Goal: Task Accomplishment & Management: Use online tool/utility

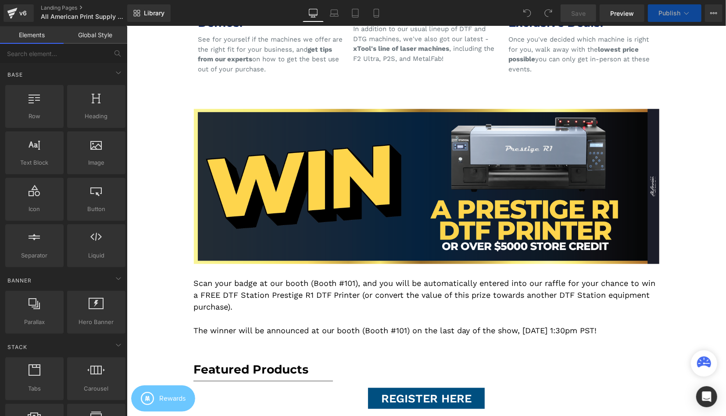
scroll to position [593, 0]
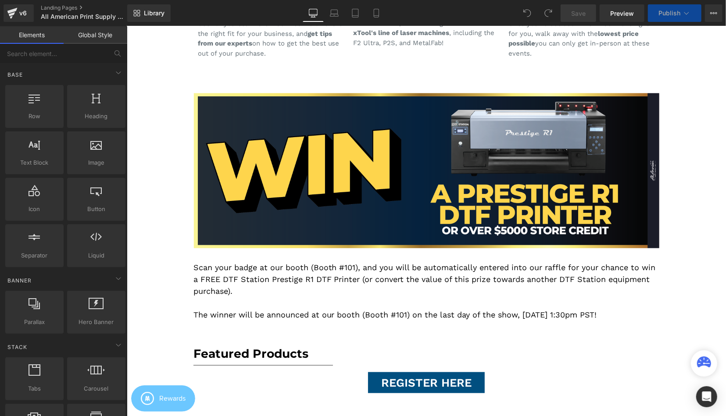
click at [235, 270] on p "Scan your badge at our booth (Booth #101), and you will be automatically entere…" at bounding box center [426, 279] width 466 height 36
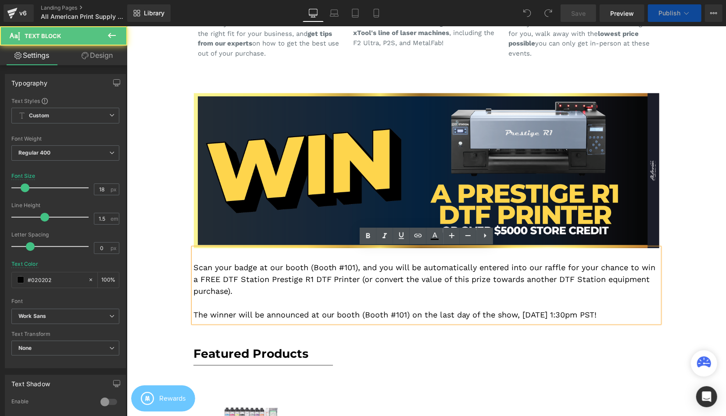
click at [206, 270] on p "Scan your badge at our booth (Booth #101), and you will be automatically entere…" at bounding box center [426, 279] width 466 height 36
click at [194, 268] on p "Scan your badge at our booth (Booth #101), and you will be automatically entere…" at bounding box center [426, 279] width 466 height 36
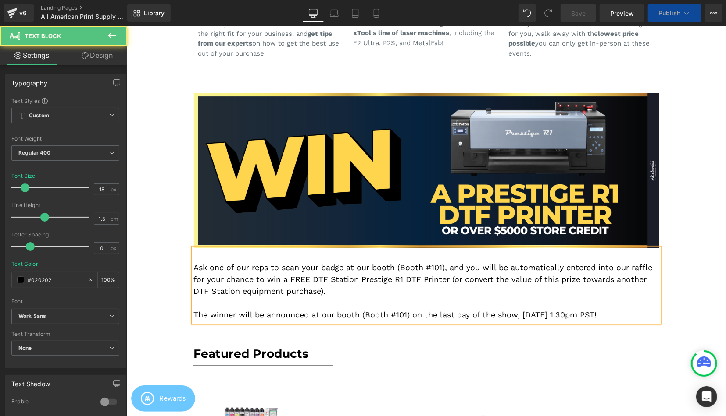
click at [320, 266] on p "Ask one of our reps to scan your badge at our booth (Booth #101), and you will …" at bounding box center [426, 279] width 466 height 36
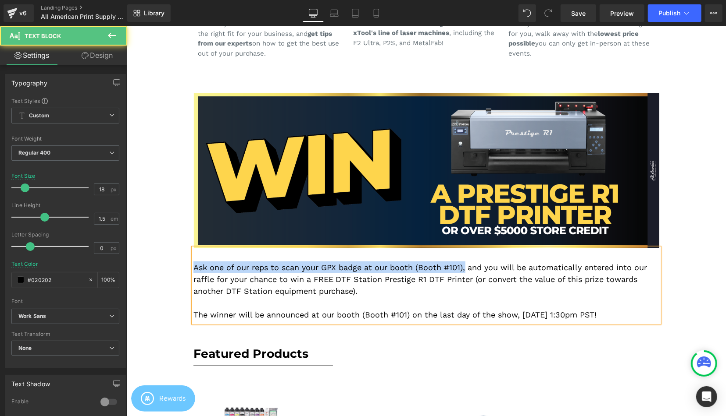
drag, startPoint x: 465, startPoint y: 265, endPoint x: 167, endPoint y: 262, distance: 297.7
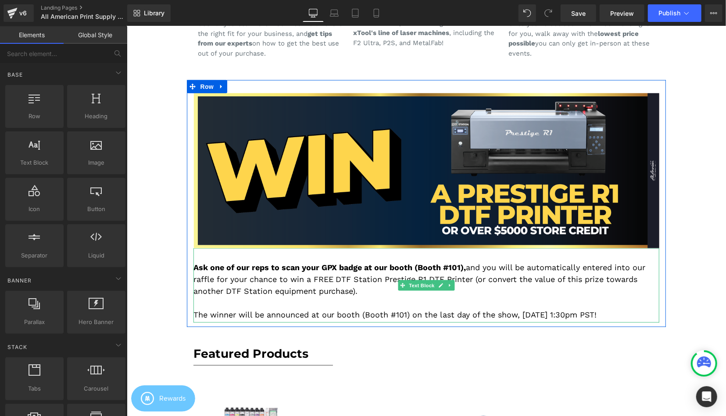
click at [334, 289] on p "Ask one of our reps to scan your GPX badge at our booth (Booth #101), and you w…" at bounding box center [426, 279] width 466 height 36
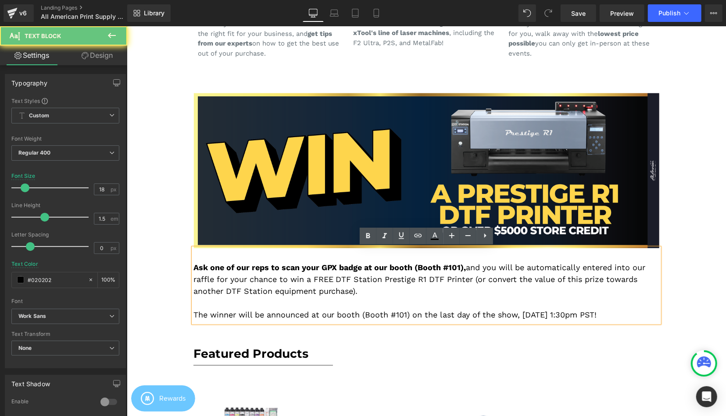
click at [391, 274] on p "Ask one of our reps to scan your GPX badge at our booth (Booth #101), and you w…" at bounding box center [426, 279] width 466 height 36
click at [469, 277] on p "Ask one of our reps to scan your GPX badge at our booth (Booth #101), and you w…" at bounding box center [426, 279] width 466 height 36
click at [471, 289] on p "Ask one of our reps to scan your GPX badge at our booth (Booth #101), and you w…" at bounding box center [426, 279] width 466 height 36
click at [511, 286] on p "Ask one of our reps to scan your GPX badge at our booth (Booth #101), and you w…" at bounding box center [426, 279] width 466 height 36
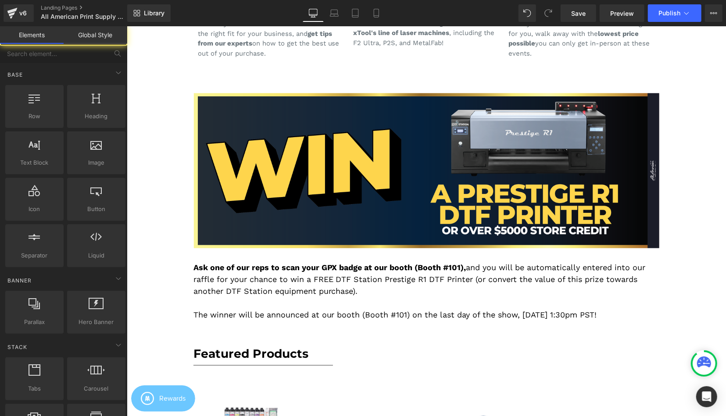
click at [413, 302] on p at bounding box center [426, 303] width 466 height 12
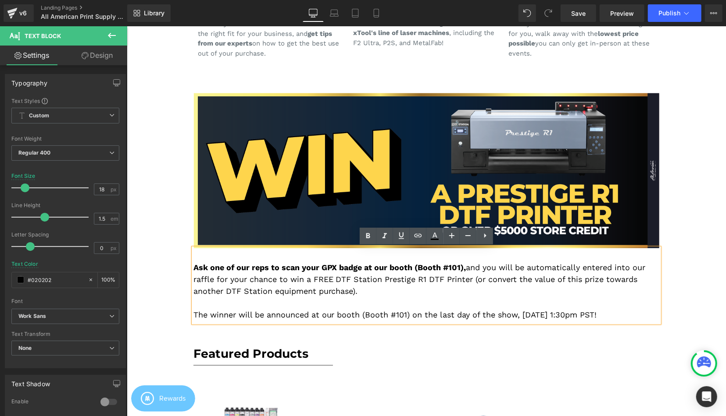
drag, startPoint x: 266, startPoint y: 313, endPoint x: 626, endPoint y: 314, distance: 360.4
click at [626, 314] on p "The winner will be announced at our booth (Booth #101) on the last day of the s…" at bounding box center [426, 315] width 466 height 12
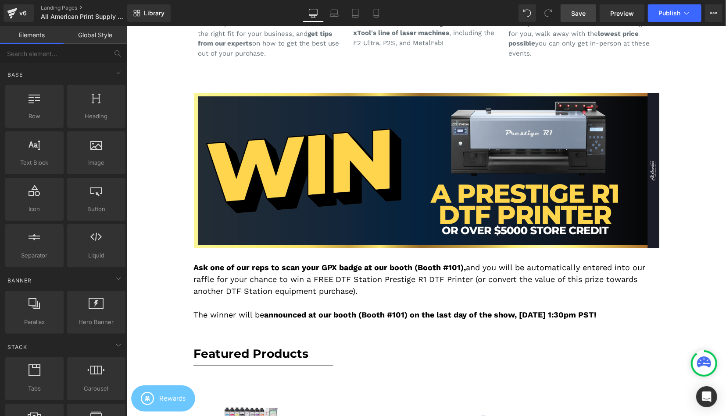
click at [588, 22] on div "Library Desktop Desktop Laptop Tablet Mobile Save Preview Publish Scheduled Vie…" at bounding box center [426, 13] width 598 height 26
click at [585, 17] on span "Save" at bounding box center [578, 13] width 14 height 9
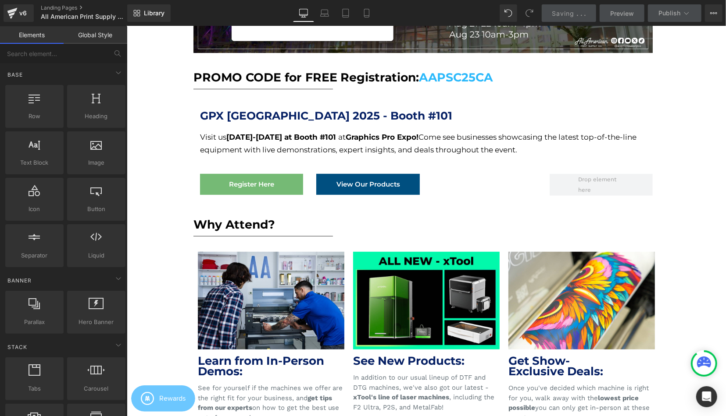
click at [366, 157] on div "GPX [GEOGRAPHIC_DATA] 2025 - Booth #101 Heading Visit us [DATE]-[DATE] at Booth…" at bounding box center [426, 128] width 466 height 65
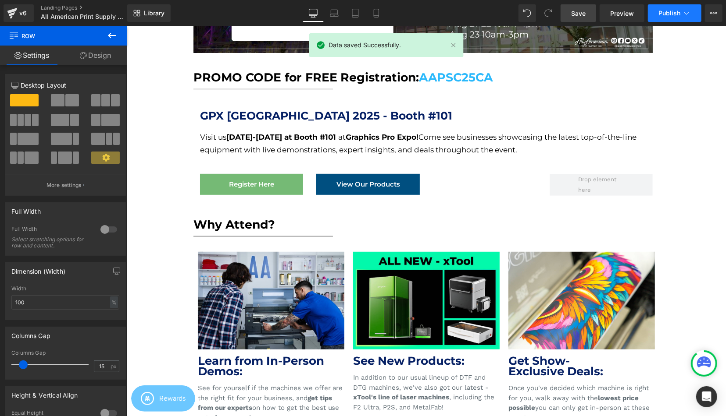
click at [677, 12] on span "Publish" at bounding box center [669, 13] width 22 height 7
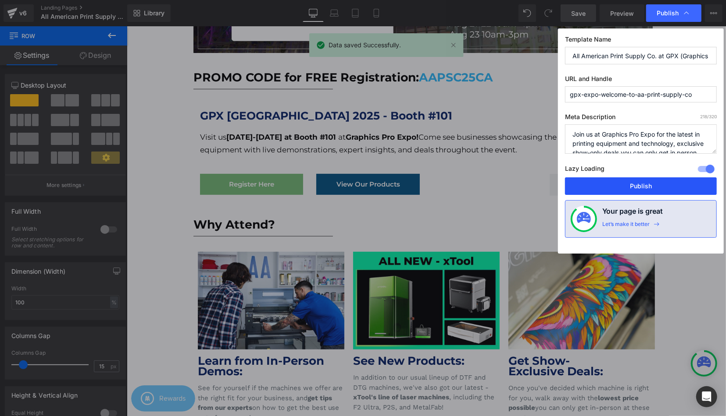
click at [609, 189] on button "Publish" at bounding box center [641, 187] width 152 height 18
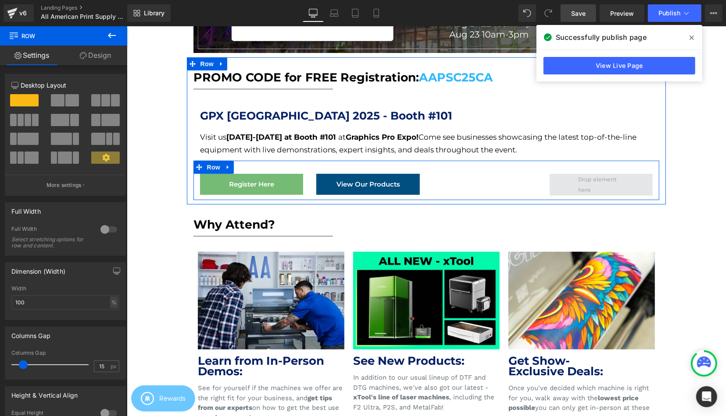
scroll to position [182, 0]
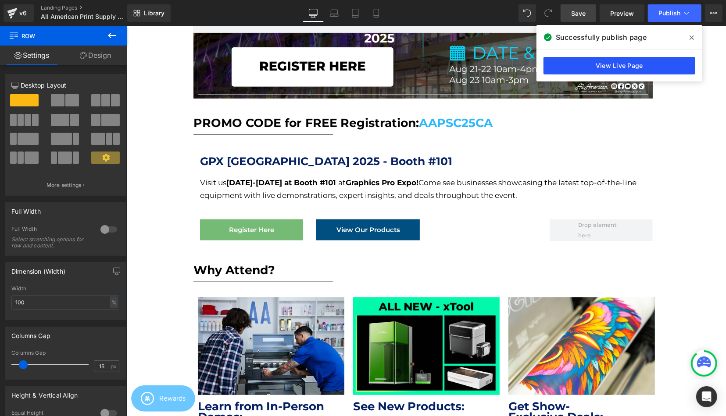
click at [599, 68] on link "View Live Page" at bounding box center [619, 66] width 152 height 18
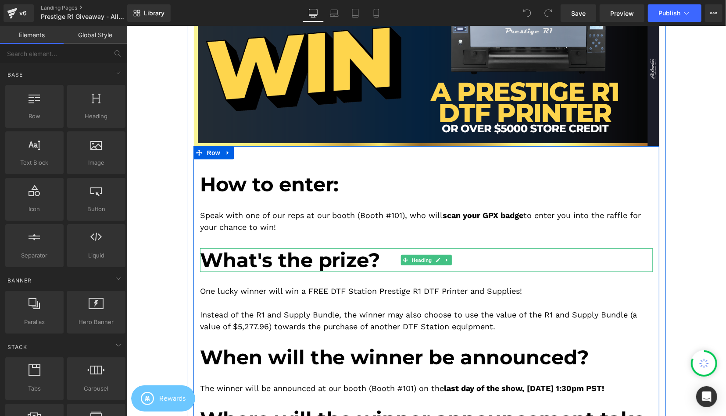
click at [357, 264] on span "What's the prize?" at bounding box center [289, 260] width 181 height 24
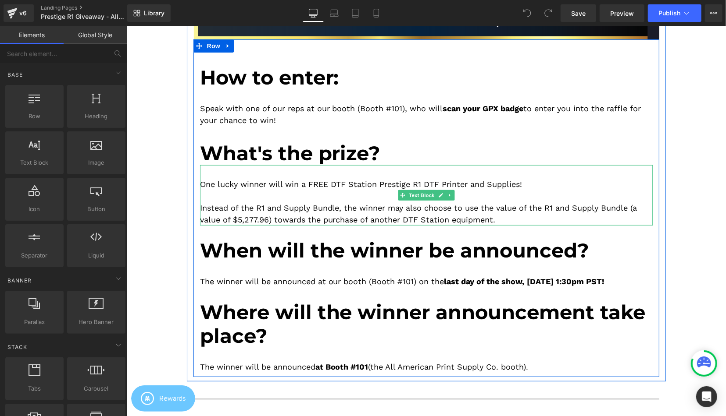
scroll to position [228, 0]
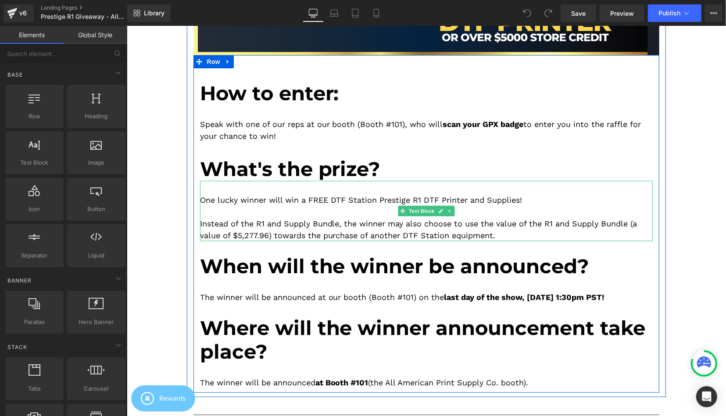
click at [247, 189] on div "One lucky winner will win a FREE DTF Station Prestige R1 DTF Printer and Suppli…" at bounding box center [425, 211] width 453 height 60
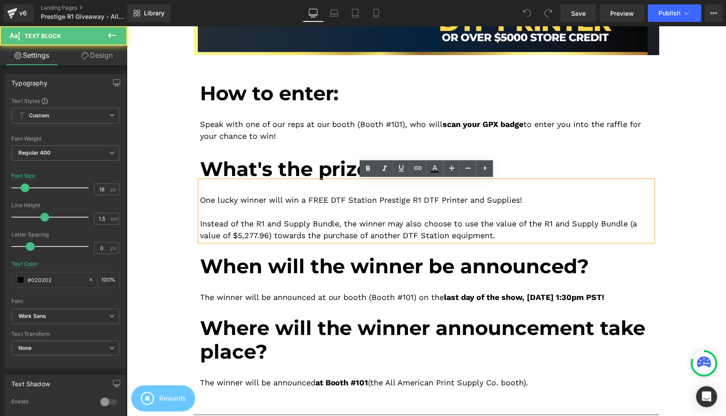
click at [246, 199] on div "One lucky winner will win a FREE DTF Station Prestige R1 DTF Printer and Suppli…" at bounding box center [425, 200] width 453 height 12
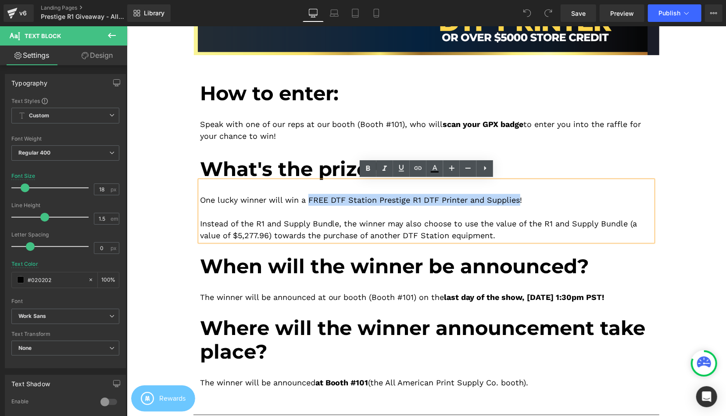
drag, startPoint x: 311, startPoint y: 198, endPoint x: 520, endPoint y: 202, distance: 209.6
click at [520, 202] on div "One lucky winner will win a FREE DTF Station Prestige R1 DTF Printer and Suppli…" at bounding box center [425, 200] width 453 height 12
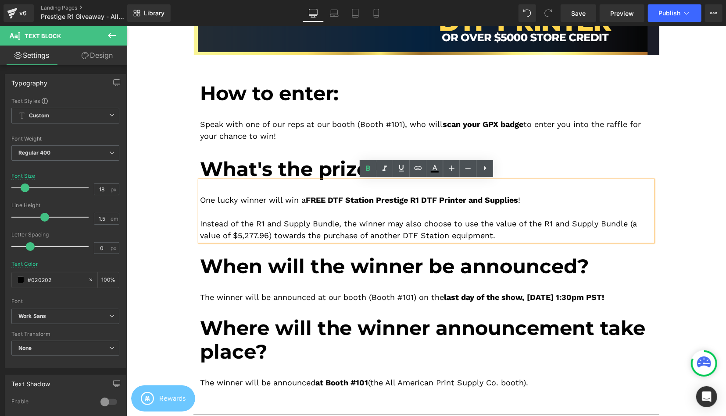
click at [423, 223] on div "Instead of the R1 and Supply Bundle, the winner may also choose to use the valu…" at bounding box center [425, 229] width 453 height 24
drag, startPoint x: 469, startPoint y: 224, endPoint x: 480, endPoint y: 224, distance: 11.4
click at [480, 224] on div "Instead of the R1 and Supply Bundle, the winner may also choose to use the valu…" at bounding box center [425, 229] width 453 height 24
click at [477, 225] on div "Instead of the R1 and Supply Bundle, the winner may also choose to use the valu…" at bounding box center [425, 229] width 453 height 24
click at [511, 231] on div "Instead of the R1 and Supply Bundle, the winner may also choose to use the valu…" at bounding box center [425, 229] width 453 height 24
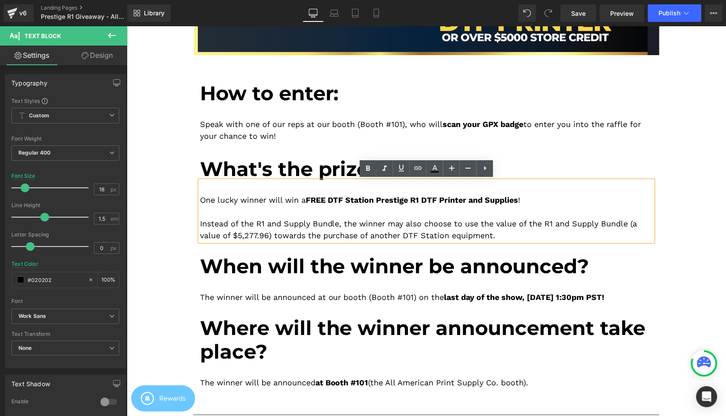
drag, startPoint x: 676, startPoint y: 223, endPoint x: 669, endPoint y: 220, distance: 7.7
click at [676, 223] on div "Image Image How to enter: Heading Speak with one of our reps at our booth (Boot…" at bounding box center [425, 387] width 599 height 1003
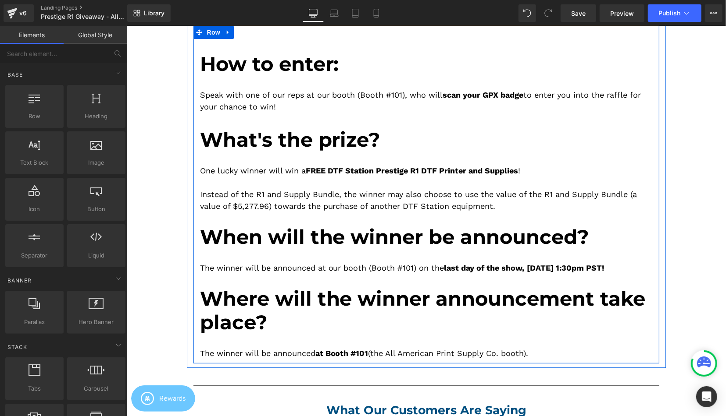
scroll to position [274, 0]
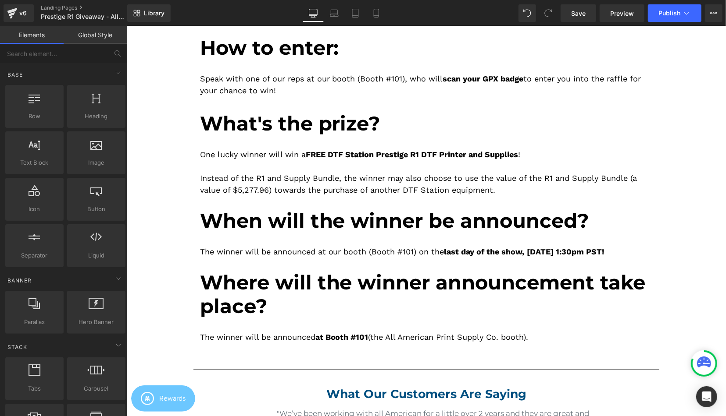
click at [674, 276] on div "Image Image How to enter: Heading Speak with one of our reps at our booth (Boot…" at bounding box center [425, 342] width 599 height 1003
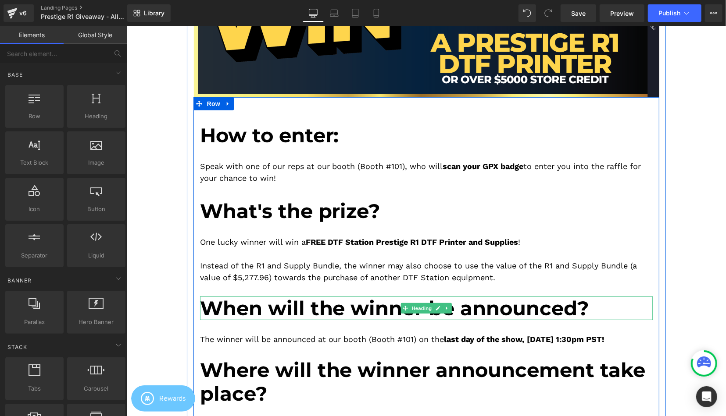
scroll to position [182, 0]
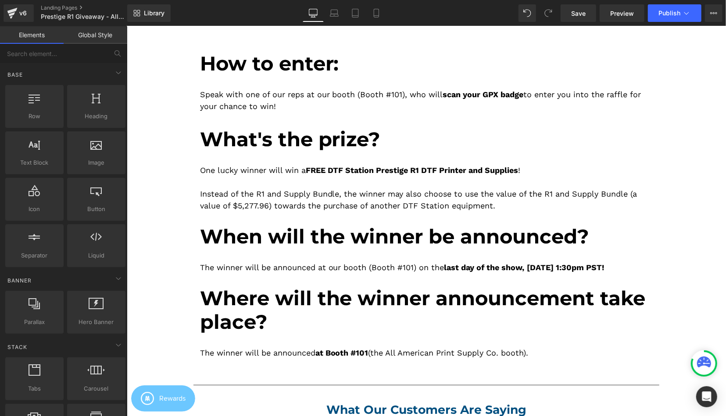
scroll to position [228, 0]
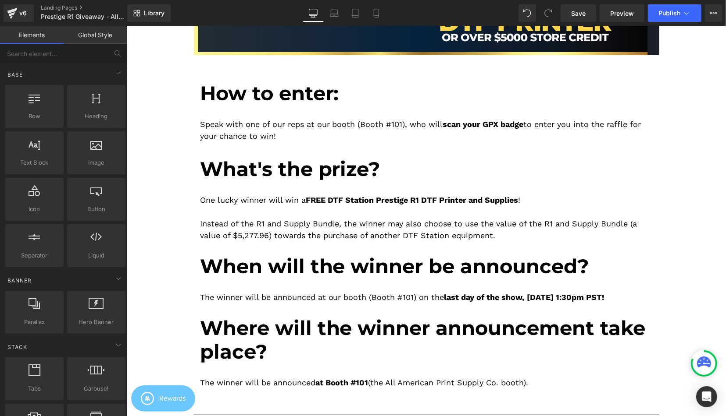
click at [683, 214] on div "Image Image How to enter: Heading Speak with one of our reps at our booth (Boot…" at bounding box center [425, 387] width 599 height 1003
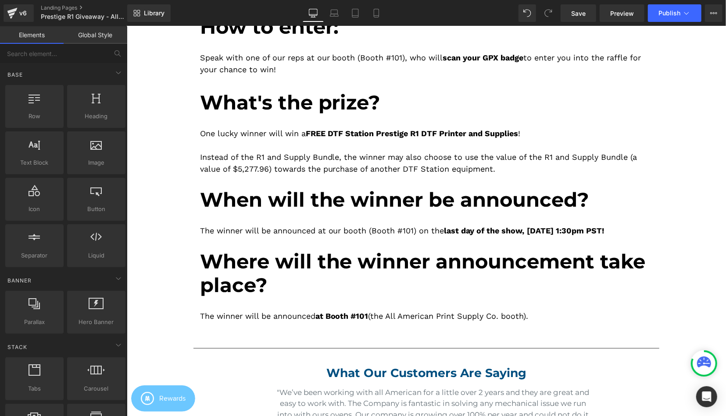
scroll to position [365, 0]
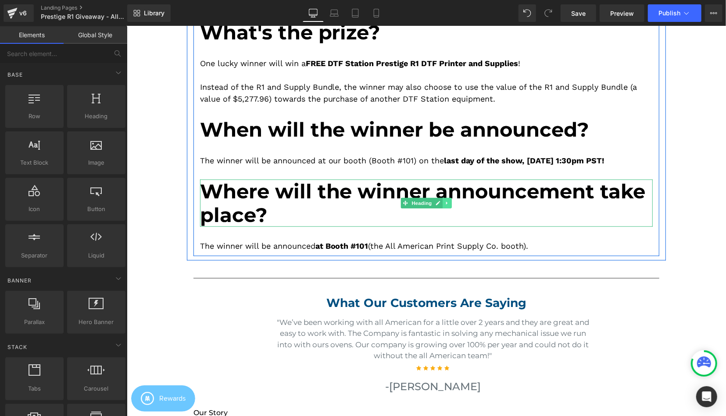
click at [443, 203] on link at bounding box center [446, 203] width 9 height 11
click at [441, 204] on icon at bounding box center [442, 202] width 5 height 5
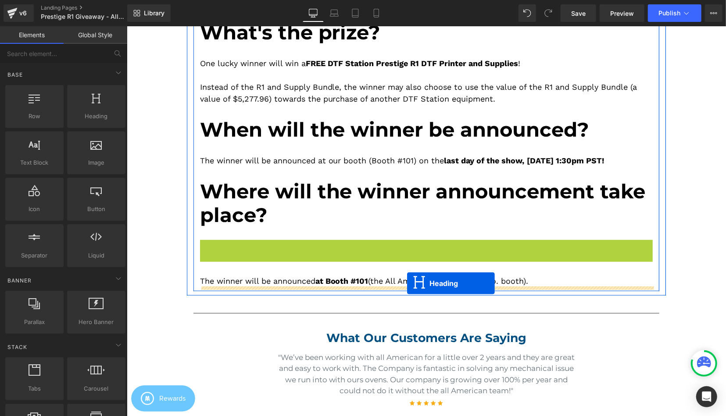
drag, startPoint x: 409, startPoint y: 263, endPoint x: 406, endPoint y: 283, distance: 20.3
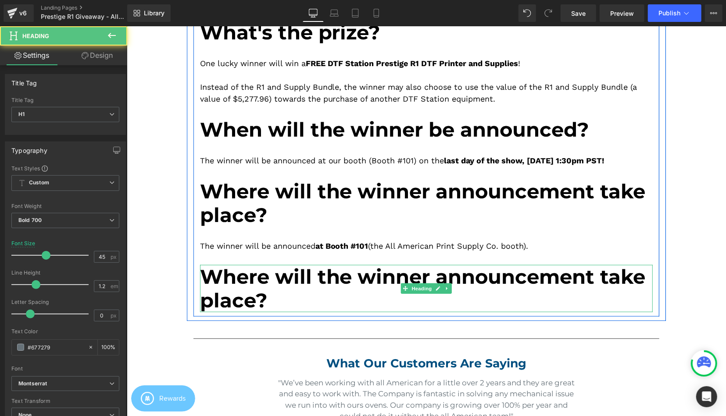
click at [356, 283] on span "Where will the winner announcement take place?" at bounding box center [421, 288] width 445 height 48
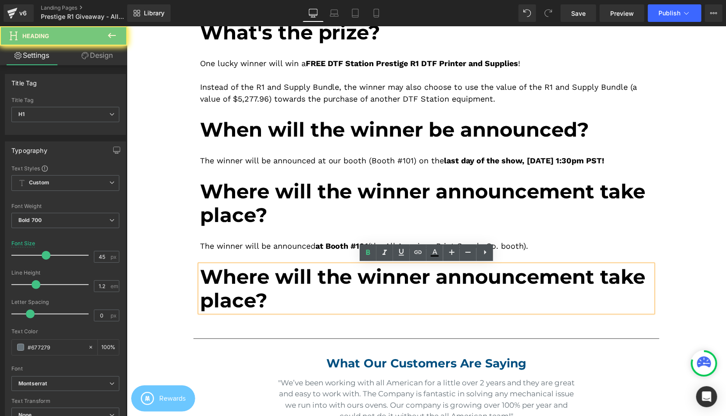
click at [356, 283] on span "Where will the winner announcement take place?" at bounding box center [421, 288] width 445 height 48
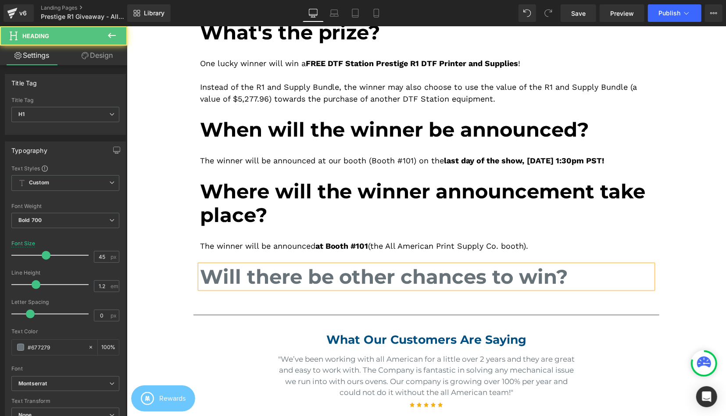
click at [356, 285] on h1 "Will there be other chances to win?" at bounding box center [425, 277] width 453 height 24
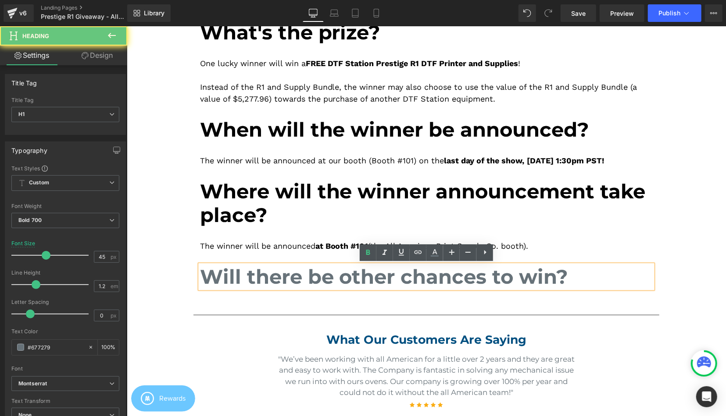
click at [356, 285] on h1 "Will there be other chances to win?" at bounding box center [425, 277] width 453 height 24
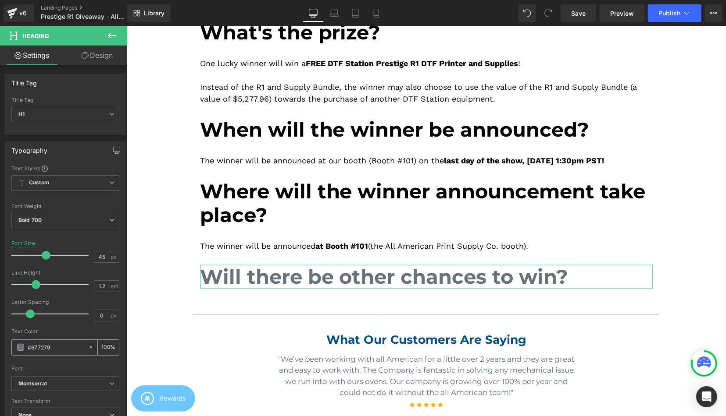
click at [18, 348] on span at bounding box center [20, 347] width 7 height 7
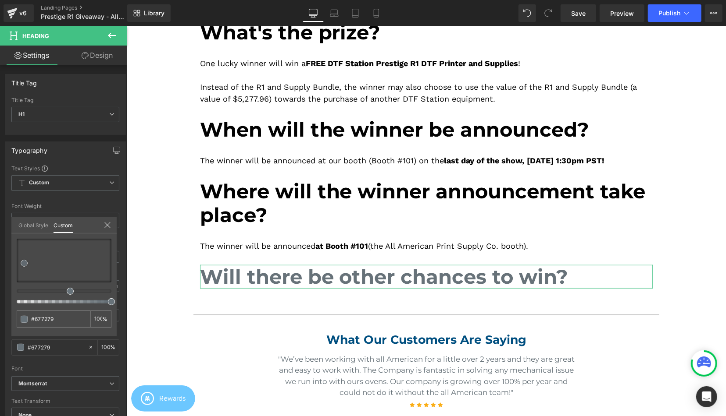
type input "#6090ad"
type input "#232323"
type input "#0a0a0a"
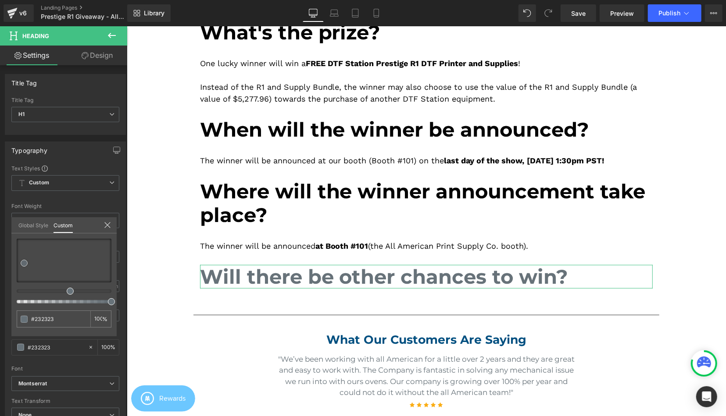
type input "#0a0a0a"
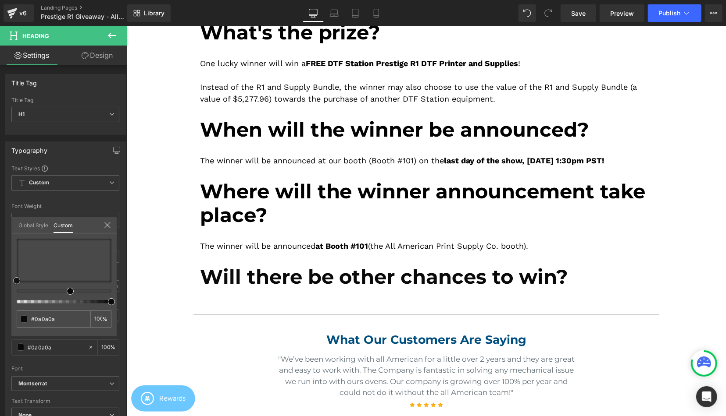
type input "#020202"
drag, startPoint x: 1, startPoint y: 277, endPoint x: -5, endPoint y: 285, distance: 10.6
click at [326, 244] on body "Skip to content xTool Back to School Sale - Click here to save up to $800! Home…" at bounding box center [425, 345] width 599 height 1369
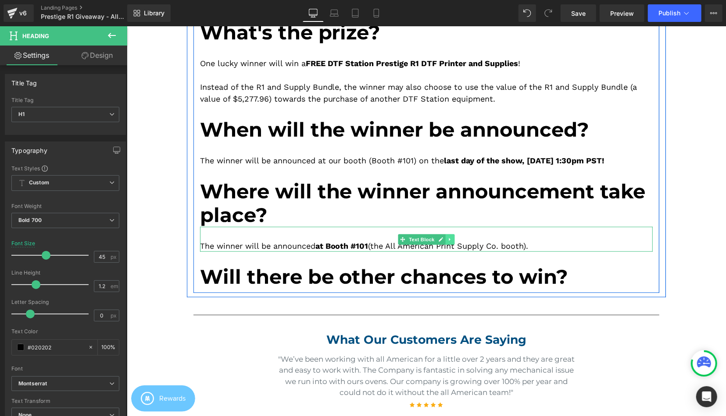
click at [453, 240] on link at bounding box center [449, 239] width 9 height 11
click at [445, 240] on icon at bounding box center [444, 239] width 5 height 5
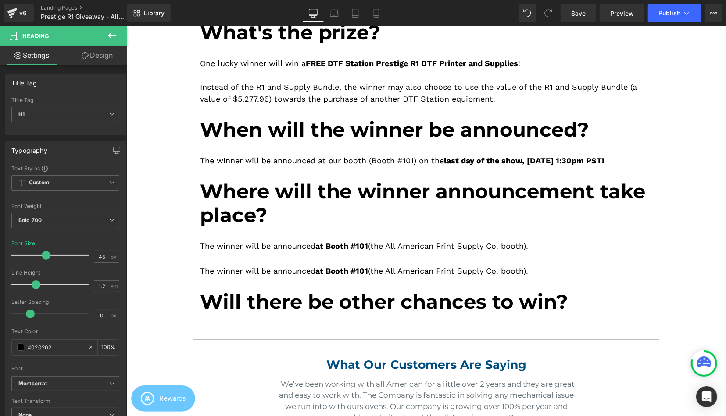
click at [680, 232] on div "Image Image How to enter: Heading Speak with one of our reps at our booth (Boot…" at bounding box center [425, 281] width 599 height 1063
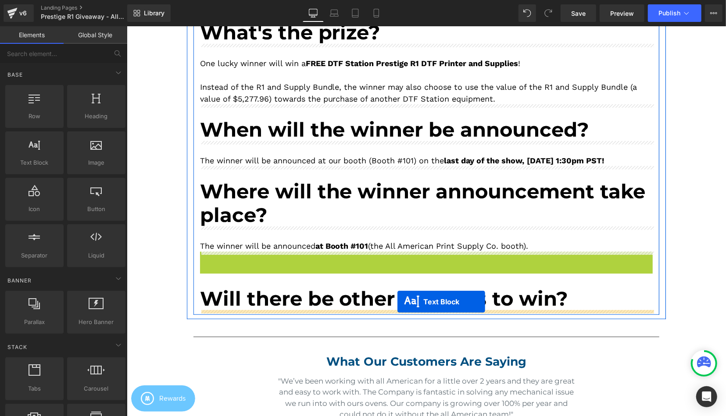
drag, startPoint x: 398, startPoint y: 264, endPoint x: 397, endPoint y: 303, distance: 39.0
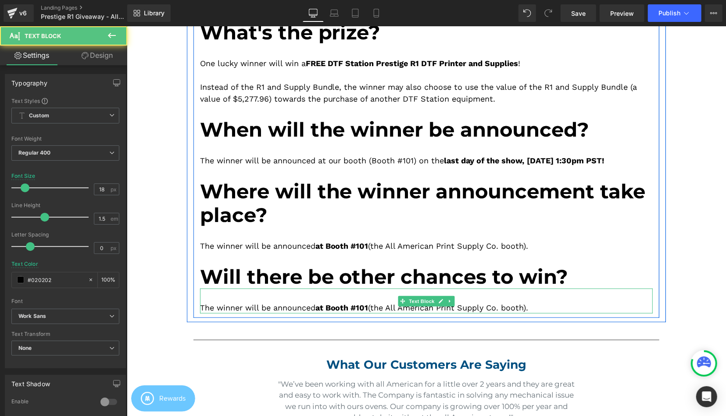
click at [364, 302] on div "The winner will be announced at Booth #101 (the All American Print Supply Co. b…" at bounding box center [425, 300] width 453 height 25
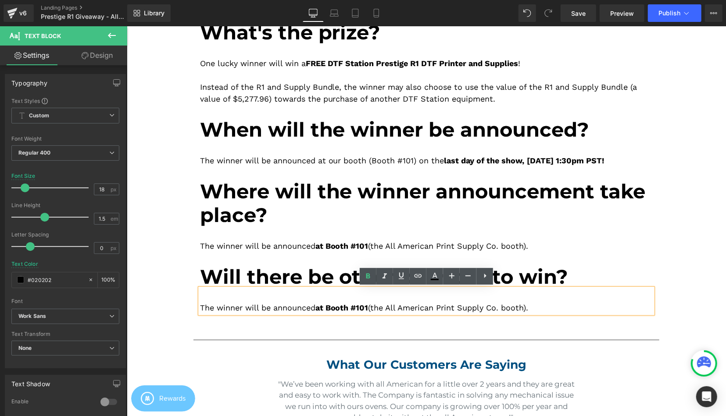
drag, startPoint x: 590, startPoint y: 306, endPoint x: 202, endPoint y: 309, distance: 387.5
click at [202, 309] on div "The winner will be announced at Booth #101 (the All American Print Supply Co. b…" at bounding box center [425, 300] width 453 height 25
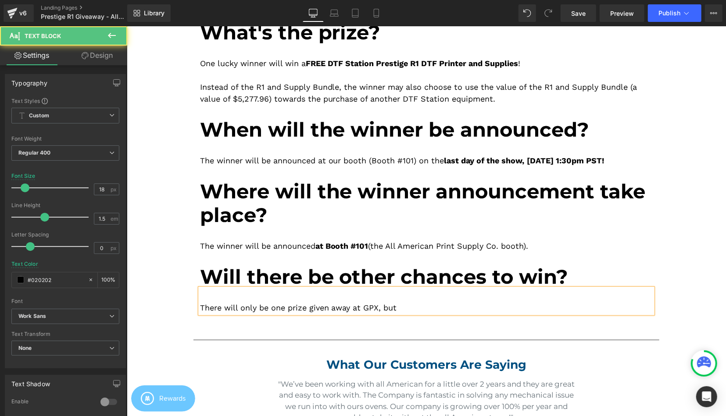
drag, startPoint x: 413, startPoint y: 310, endPoint x: 196, endPoint y: 307, distance: 217.9
click at [196, 307] on div "How to enter: Heading Speak with one of our reps at our booth (Booth #101), who…" at bounding box center [426, 122] width 466 height 382
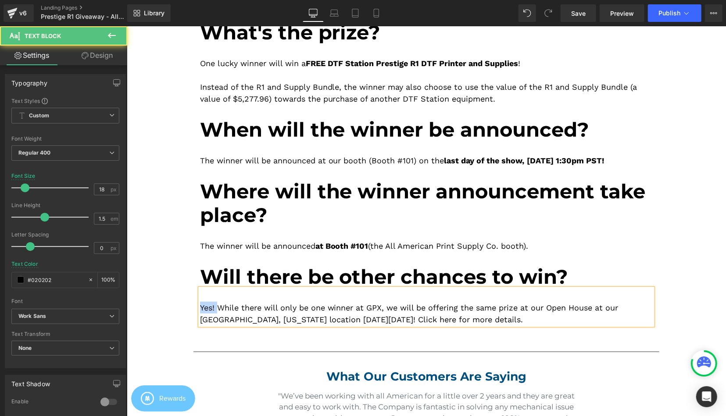
drag, startPoint x: 214, startPoint y: 305, endPoint x: 185, endPoint y: 302, distance: 30.0
click at [190, 301] on div "Image Image How to enter: Heading Speak with one of our reps at our booth (Boot…" at bounding box center [425, 46] width 479 height 567
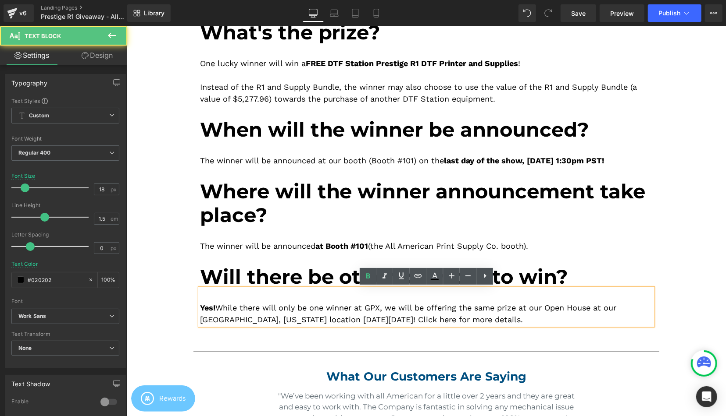
drag, startPoint x: 269, startPoint y: 306, endPoint x: 285, endPoint y: 304, distance: 15.4
click at [270, 306] on div "Yes! While there will only be one winner at GPX, we will be offering the same p…" at bounding box center [425, 306] width 453 height 37
click at [303, 298] on div "Yes! While there will only be one winner at GPX, we will be offering the same p…" at bounding box center [425, 306] width 453 height 37
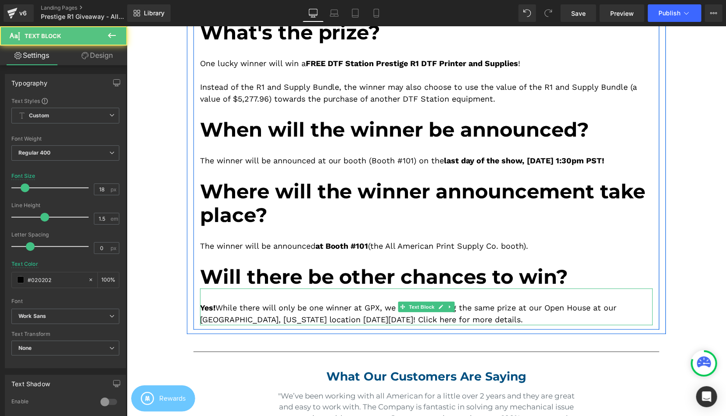
click at [453, 315] on div "Yes! While there will only be one winner at GPX, we will be offering the same p…" at bounding box center [425, 306] width 453 height 37
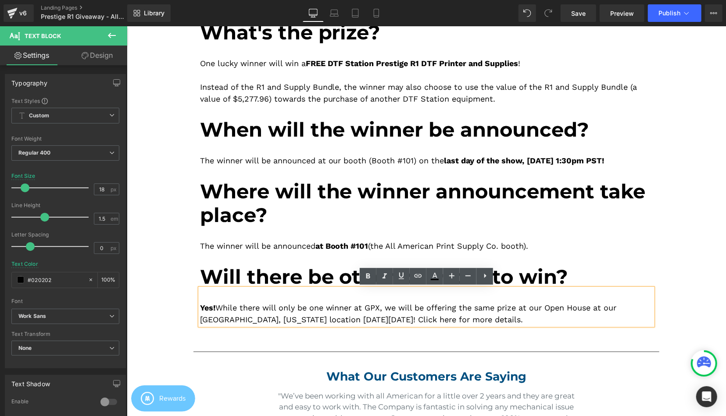
drag, startPoint x: 546, startPoint y: 315, endPoint x: 436, endPoint y: 317, distance: 109.6
click at [436, 317] on div "Yes! While there will only be one winner at GPX, we will be offering the same p…" at bounding box center [425, 306] width 453 height 37
click at [418, 278] on icon at bounding box center [418, 276] width 11 height 11
click at [485, 335] on input "text" at bounding box center [513, 338] width 135 height 22
paste input "https://aaprintsupplyco.com/pages/welcome-to-ca-open-house"
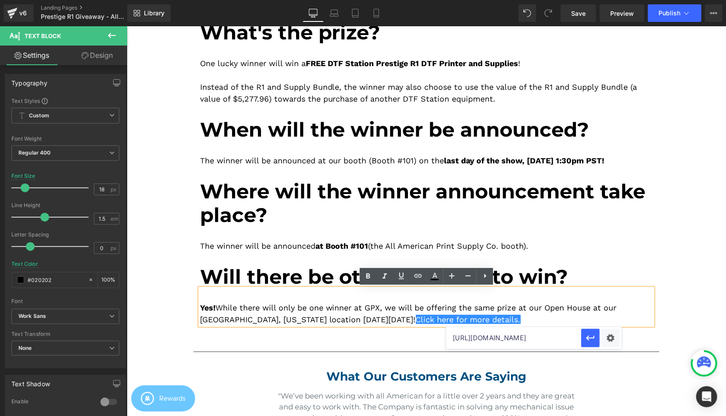
scroll to position [0, 85]
type input "https://aaprintsupplyco.com/pages/welcome-to-ca-open-house"
click at [590, 336] on icon "button" at bounding box center [590, 338] width 11 height 11
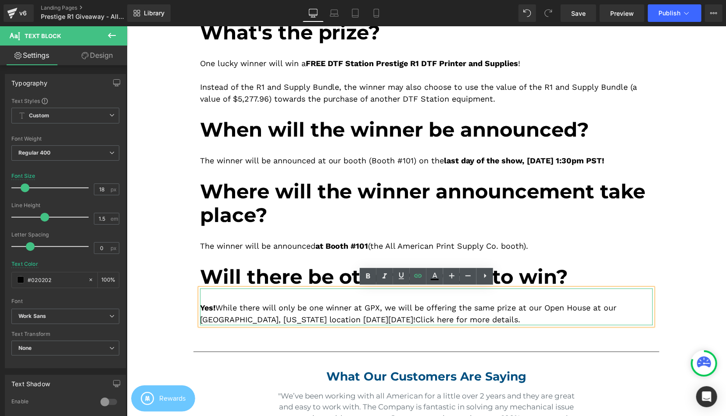
click at [556, 319] on div "Yes! While there will only be one winner at GPX, we will be offering the same p…" at bounding box center [425, 306] width 453 height 37
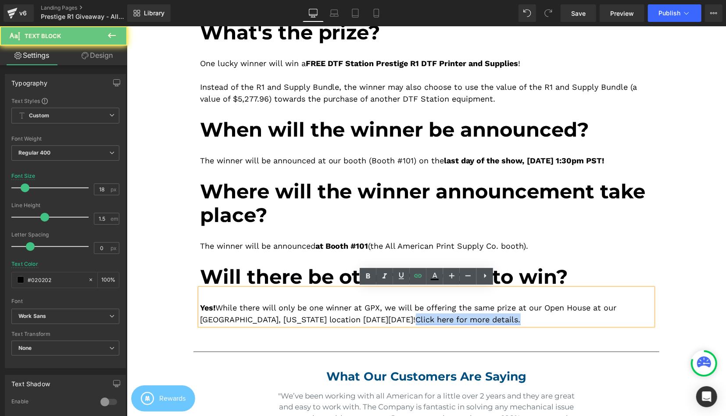
drag, startPoint x: 558, startPoint y: 318, endPoint x: 466, endPoint y: 321, distance: 91.7
click at [437, 319] on div "Yes! While there will only be one winner at GPX, we will be offering the same p…" at bounding box center [425, 306] width 453 height 37
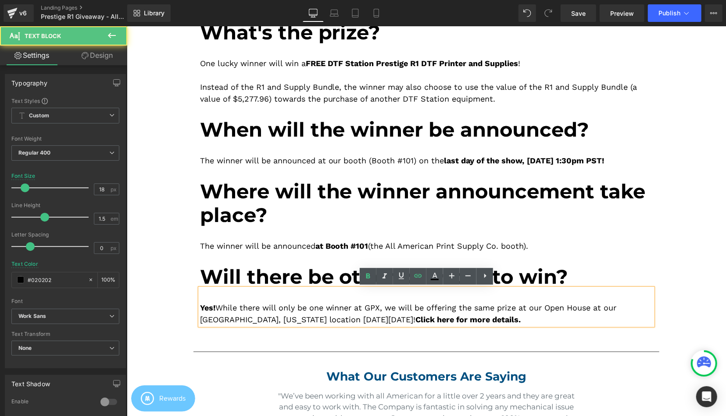
click at [547, 312] on div "Yes! While there will only be one winner at GPX, we will be offering the same p…" at bounding box center [425, 306] width 453 height 37
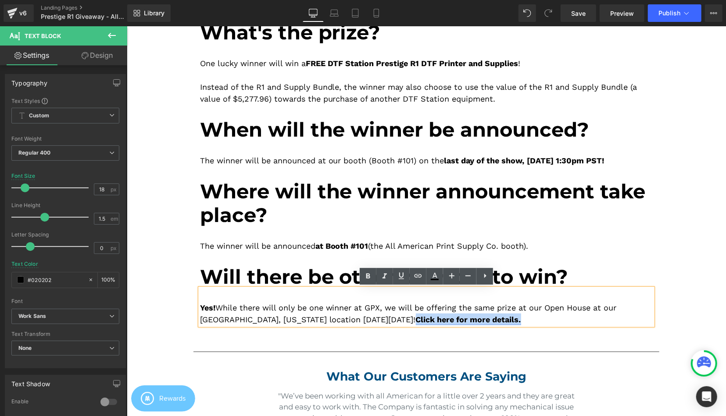
drag, startPoint x: 562, startPoint y: 324, endPoint x: 438, endPoint y: 322, distance: 124.1
click at [438, 322] on div "Yes! While there will only be one winner at GPX, we will be offering the same p…" at bounding box center [425, 306] width 453 height 37
click at [402, 276] on icon at bounding box center [401, 276] width 11 height 11
click at [435, 277] on icon at bounding box center [434, 276] width 11 height 11
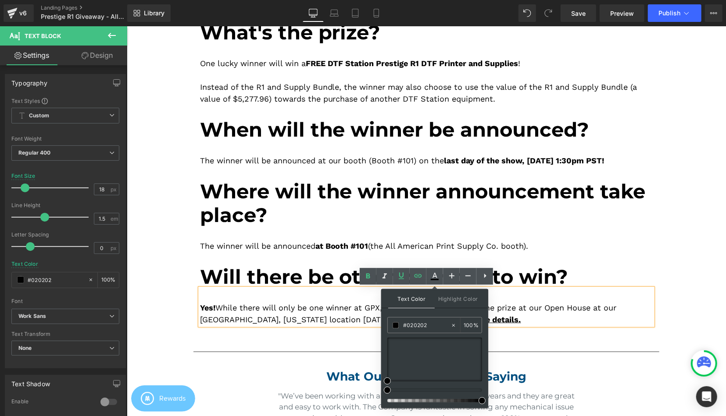
click at [447, 392] on div at bounding box center [431, 391] width 95 height 4
click at [441, 392] on div at bounding box center [434, 370] width 95 height 65
click at [442, 389] on div at bounding box center [431, 391] width 95 height 4
click at [441, 389] on div at bounding box center [431, 391] width 95 height 4
click at [439, 389] on div at bounding box center [431, 391] width 95 height 4
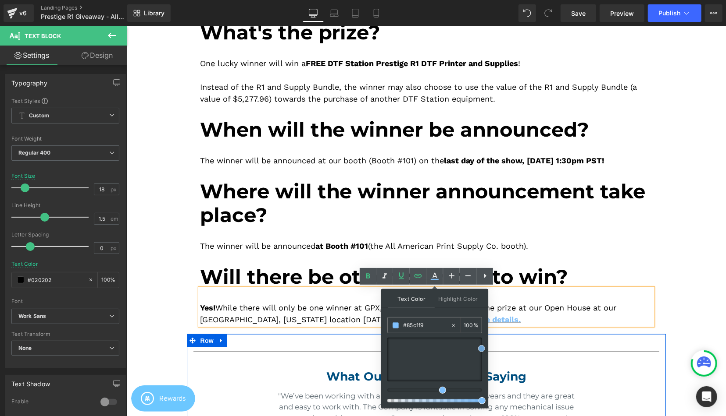
drag, startPoint x: 583, startPoint y: 377, endPoint x: 510, endPoint y: 366, distance: 73.2
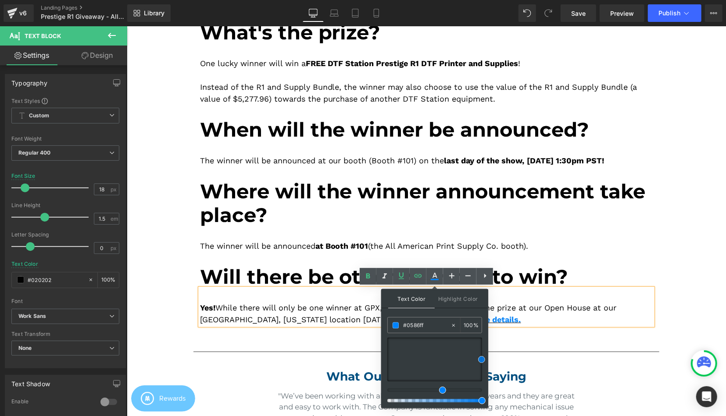
type input "#0083ff"
drag, startPoint x: 600, startPoint y: 384, endPoint x: 530, endPoint y: 343, distance: 81.6
click at [549, 315] on div "Yes! While there will only be one winner at GPX, we will be offering the same p…" at bounding box center [425, 306] width 453 height 37
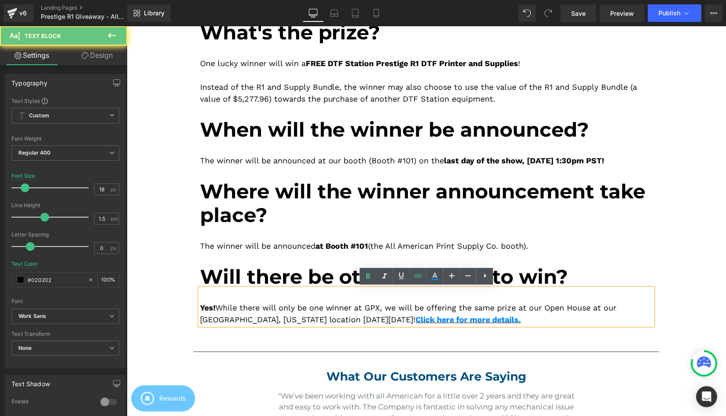
click at [576, 310] on div "Yes! While there will only be one winner at GPX, we will be offering the same p…" at bounding box center [425, 306] width 453 height 37
click at [573, 301] on div "Yes! While there will only be one winner at GPX, we will be offering the same p…" at bounding box center [425, 306] width 453 height 37
click at [516, 324] on div "Yes! While there will only be one winner at GPX, we will be offering the same p…" at bounding box center [425, 306] width 453 height 37
click at [527, 305] on div "Yes! While there will only be one winner at GPX, we will be offering the same p…" at bounding box center [425, 306] width 453 height 37
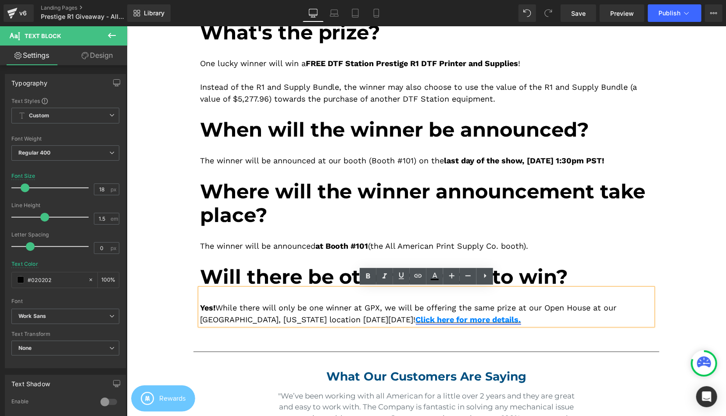
click at [520, 323] on span "Click here for more details." at bounding box center [467, 319] width 105 height 9
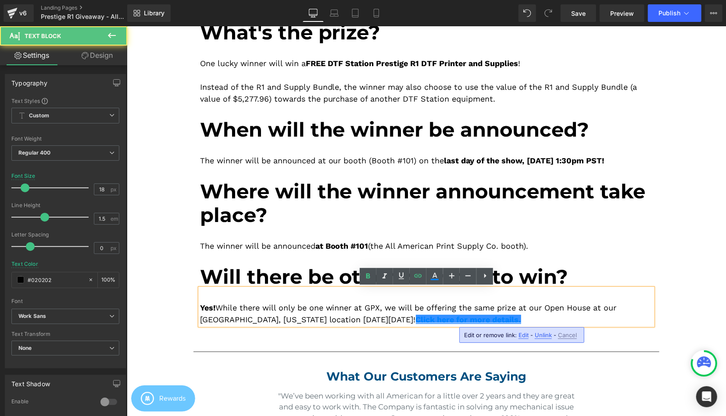
click at [553, 320] on div "Yes! While there will only be one winner at GPX, we will be offering the same p…" at bounding box center [425, 306] width 453 height 37
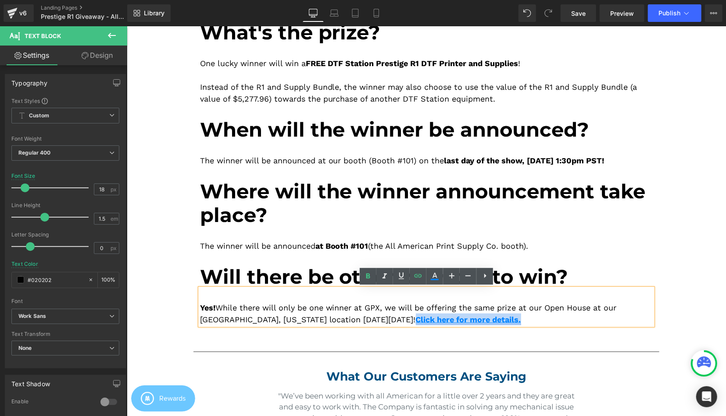
drag, startPoint x: 535, startPoint y: 322, endPoint x: 438, endPoint y: 319, distance: 97.4
click at [438, 321] on div "Yes! While there will only be one winner at GPX, we will be offering the same p…" at bounding box center [425, 306] width 453 height 37
drag, startPoint x: 436, startPoint y: 279, endPoint x: 437, endPoint y: 284, distance: 4.5
click at [436, 280] on icon at bounding box center [434, 276] width 11 height 11
type input "100"
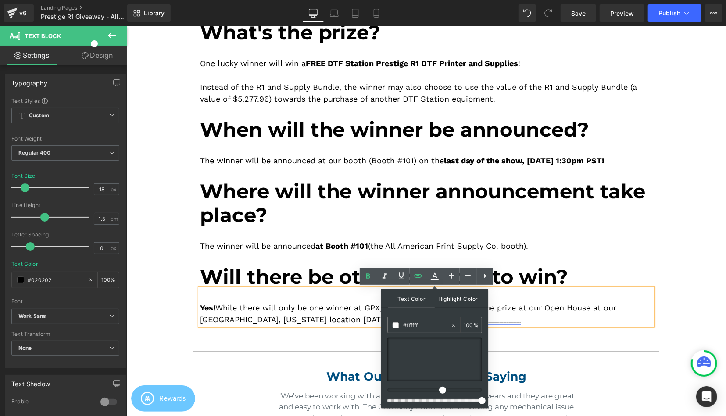
click at [452, 301] on span "Highlight Color" at bounding box center [457, 298] width 46 height 19
type input "#000000"
type input "100"
click at [452, 390] on div at bounding box center [431, 391] width 95 height 4
drag, startPoint x: 450, startPoint y: 390, endPoint x: 445, endPoint y: 389, distance: 5.3
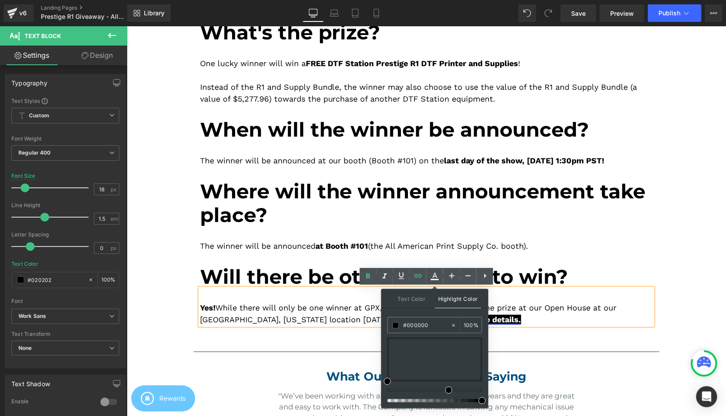
click at [445, 389] on div at bounding box center [431, 391] width 95 height 4
type input "#243cee"
drag, startPoint x: 460, startPoint y: 362, endPoint x: 470, endPoint y: 358, distance: 10.4
click at [470, 358] on div at bounding box center [434, 360] width 95 height 44
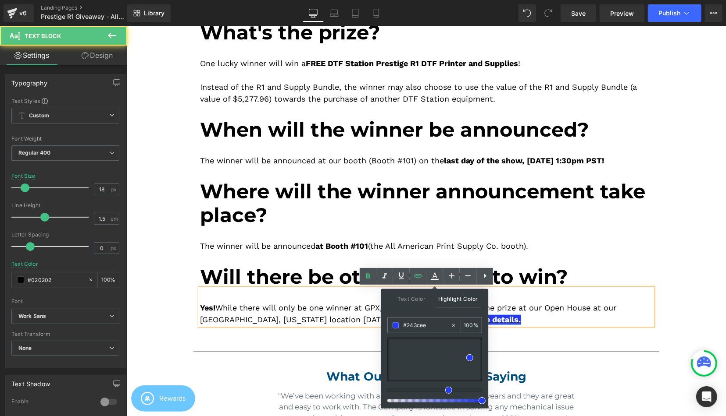
click at [583, 321] on div "Yes! While there will only be one winner at GPX, we will be offering the same p…" at bounding box center [425, 306] width 453 height 37
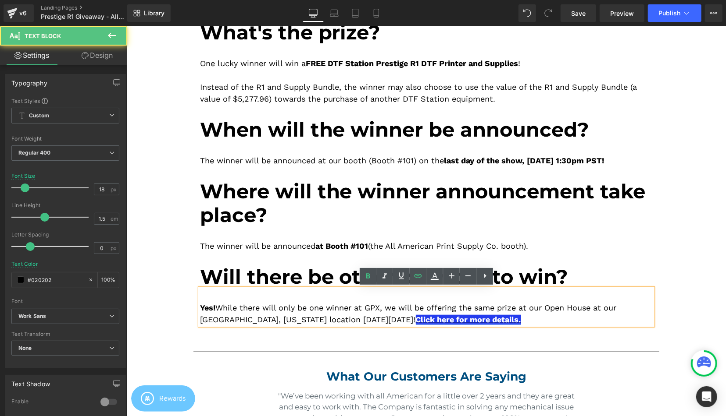
click at [126, 26] on div at bounding box center [126, 26] width 0 height 0
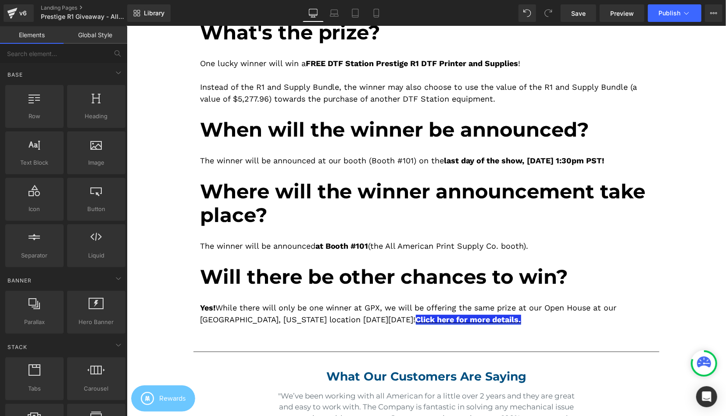
drag, startPoint x: 690, startPoint y: 311, endPoint x: 674, endPoint y: 311, distance: 15.8
click at [690, 311] on div "Image Image How to enter: Heading Speak with one of our reps at our booth (Boot…" at bounding box center [425, 287] width 599 height 1074
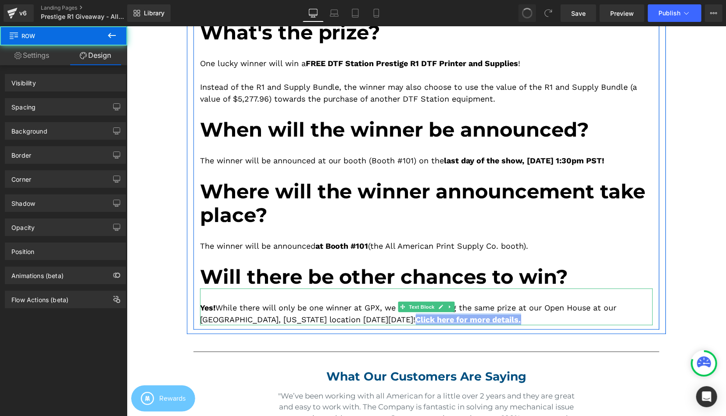
click at [583, 309] on div "Yes! While there will only be one winner at GPX, we will be offering the same p…" at bounding box center [425, 306] width 453 height 37
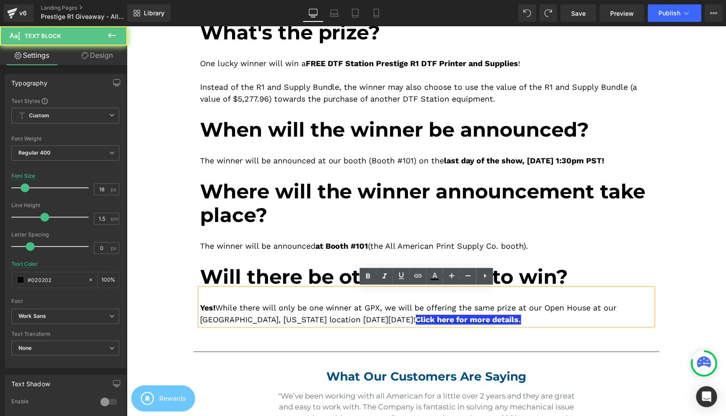
click at [655, 308] on div "How to enter: Heading Speak with one of our reps at our booth (Booth #101), who…" at bounding box center [426, 128] width 466 height 394
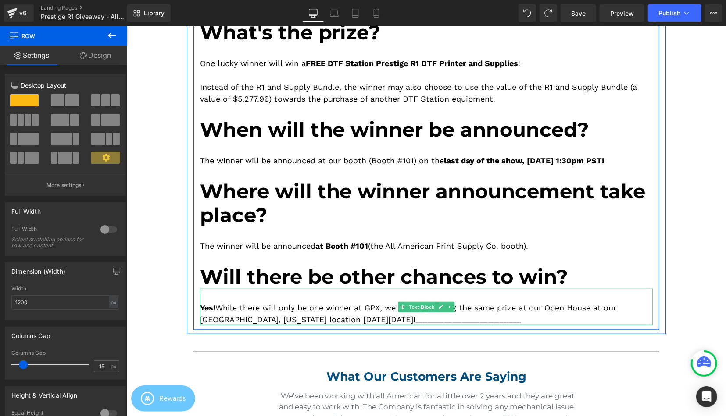
click at [589, 312] on div "Yes! While there will only be one winner at GPX, we will be offering the same p…" at bounding box center [425, 306] width 453 height 37
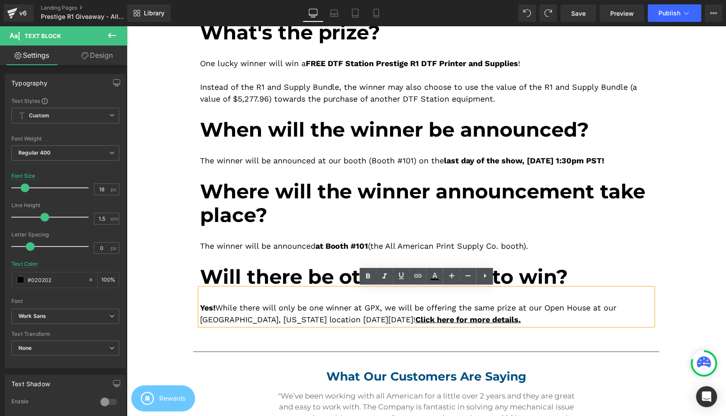
click at [554, 317] on div "Yes! While there will only be one winner at GPX, we will be offering the same p…" at bounding box center [425, 306] width 453 height 37
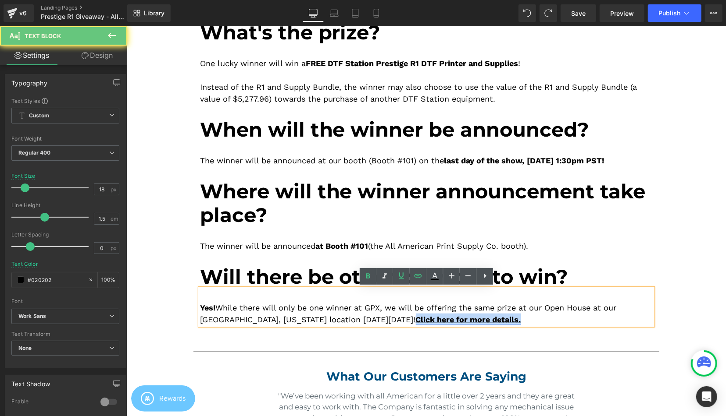
drag, startPoint x: 482, startPoint y: 320, endPoint x: 438, endPoint y: 320, distance: 44.3
click at [438, 320] on div "Yes! While there will only be one winner at GPX, we will be offering the same p…" at bounding box center [425, 306] width 453 height 37
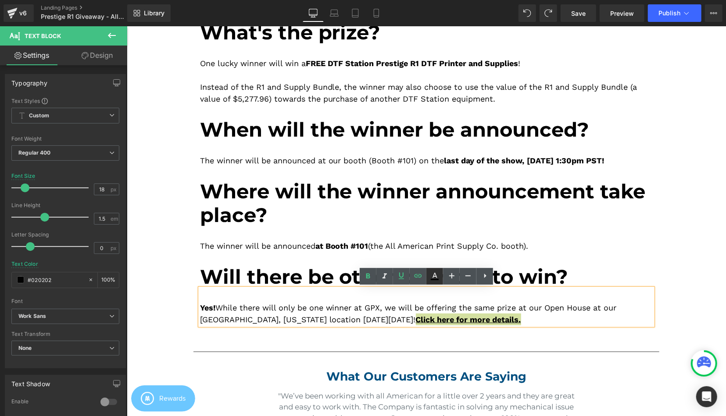
click at [435, 277] on icon at bounding box center [434, 275] width 5 height 5
type input "#020202"
type input "100"
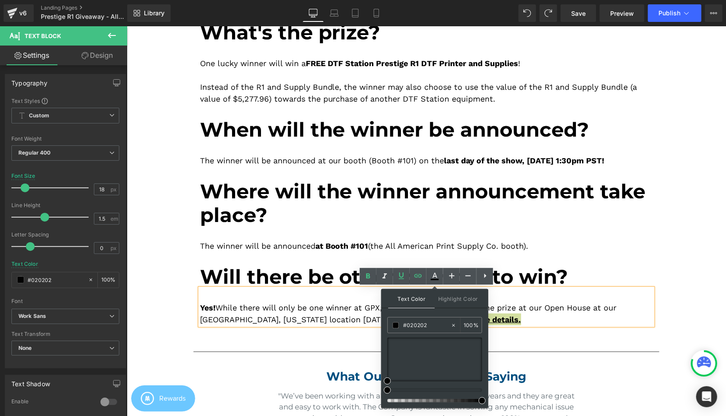
click at [446, 392] on div at bounding box center [431, 391] width 95 height 4
drag, startPoint x: 447, startPoint y: 392, endPoint x: 440, endPoint y: 391, distance: 7.0
click at [440, 391] on div at bounding box center [431, 391] width 95 height 4
drag, startPoint x: 464, startPoint y: 359, endPoint x: 486, endPoint y: 360, distance: 22.0
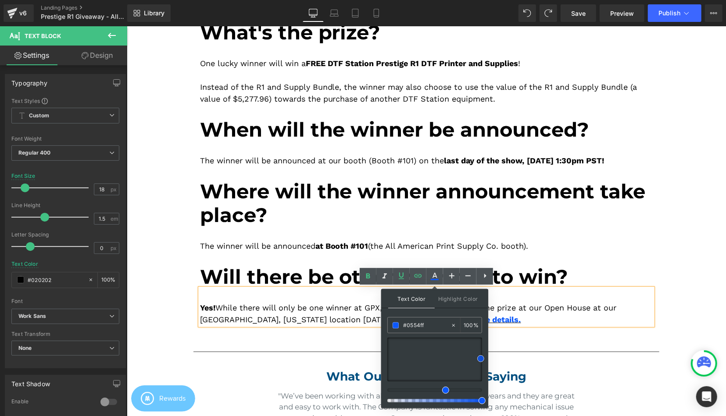
click at [486, 359] on div "Text Color Highlight Color rgba(5, 84, 255, 1) #0554ff 100 % transparent transp…" at bounding box center [434, 348] width 107 height 119
drag, startPoint x: 442, startPoint y: 389, endPoint x: 436, endPoint y: 388, distance: 6.2
click at [436, 388] on div at bounding box center [434, 370] width 95 height 65
drag, startPoint x: 482, startPoint y: 359, endPoint x: 487, endPoint y: 357, distance: 4.7
click at [487, 357] on div "Text Color Highlight Color rgba(25, 144, 255, 1) #1990ff 100 % transparent tran…" at bounding box center [434, 348] width 107 height 119
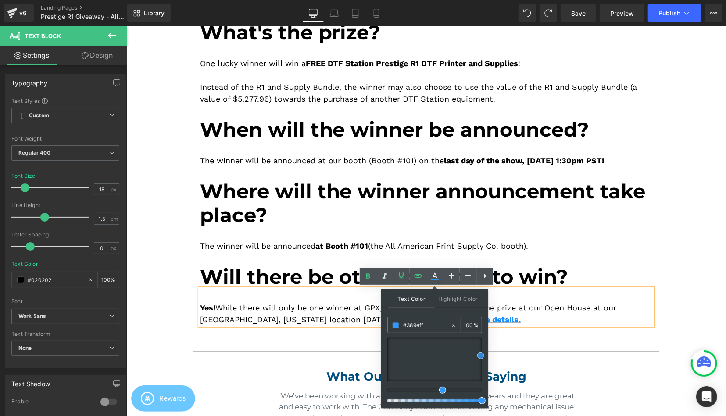
type input "#42a3ff"
click at [482, 354] on div at bounding box center [434, 360] width 95 height 44
click at [627, 302] on div "Yes! While there will only be one winner at GPX, we will be offering the same p…" at bounding box center [425, 306] width 453 height 37
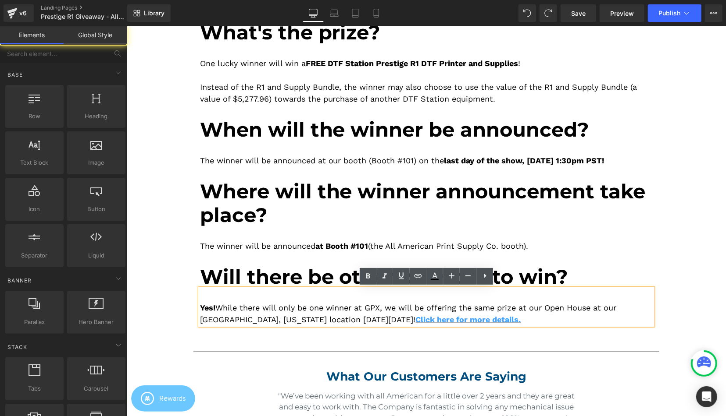
click at [674, 302] on div "Image Image How to enter: Heading Speak with one of our reps at our booth (Boot…" at bounding box center [425, 287] width 599 height 1074
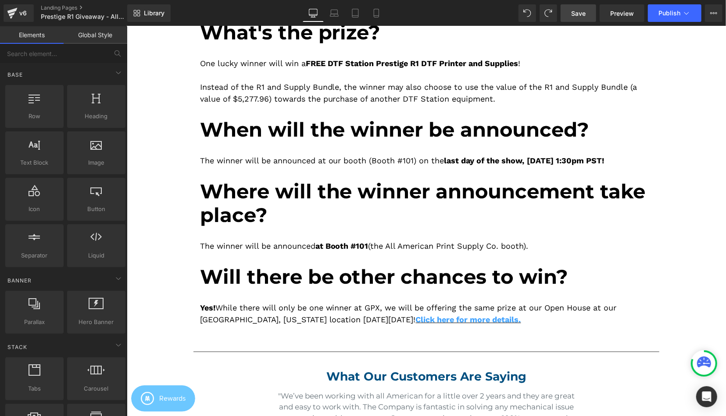
click at [580, 17] on link "Save" at bounding box center [578, 13] width 36 height 18
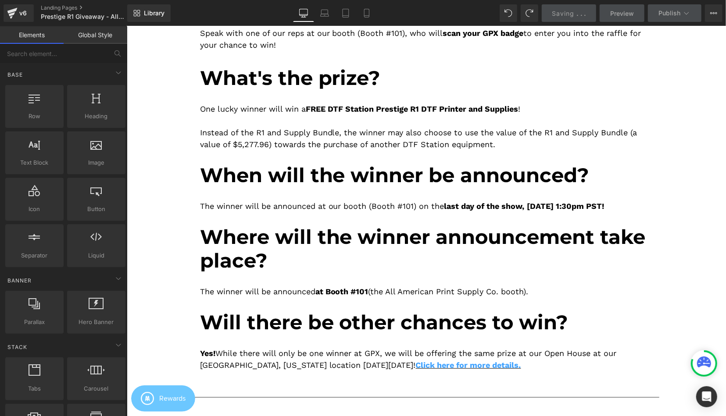
scroll to position [456, 0]
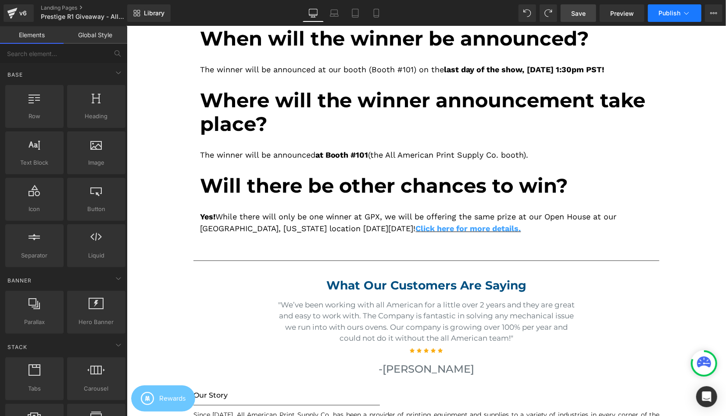
click at [667, 21] on button "Publish" at bounding box center [673, 13] width 53 height 18
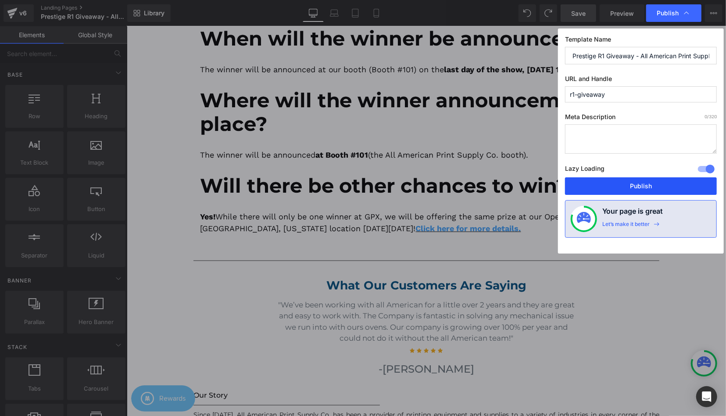
click at [647, 186] on button "Publish" at bounding box center [641, 187] width 152 height 18
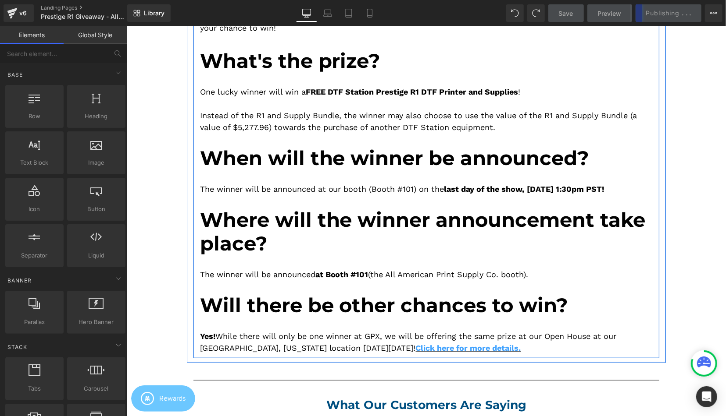
scroll to position [319, 0]
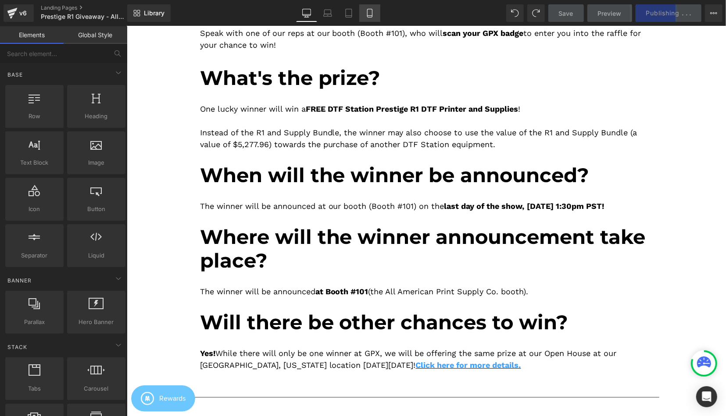
click at [374, 6] on link "Mobile" at bounding box center [369, 13] width 21 height 18
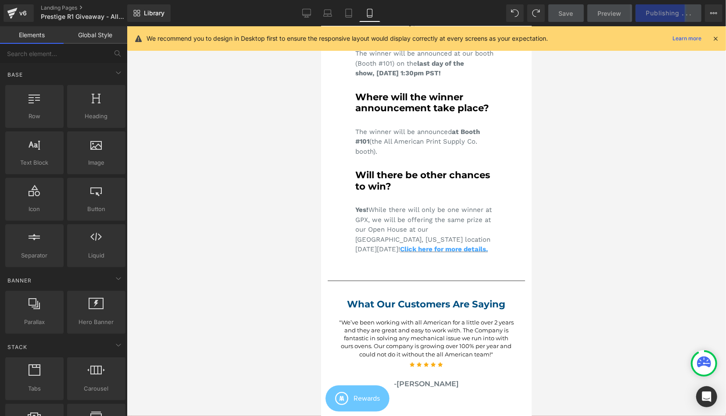
scroll to position [410, 0]
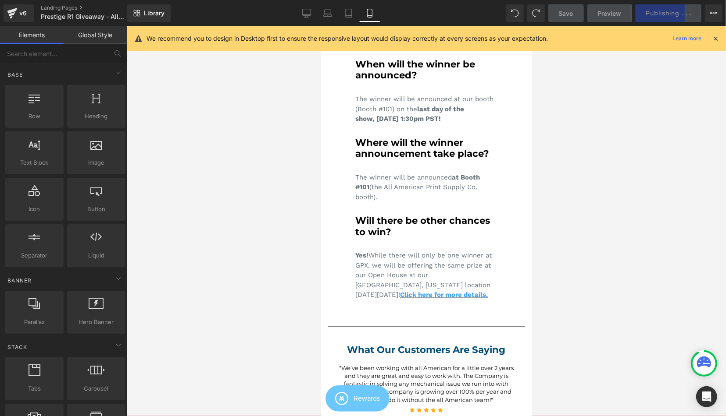
click at [449, 295] on div "Yes! While there will only be one winner at GPX, we will be offering the same p…" at bounding box center [426, 268] width 142 height 63
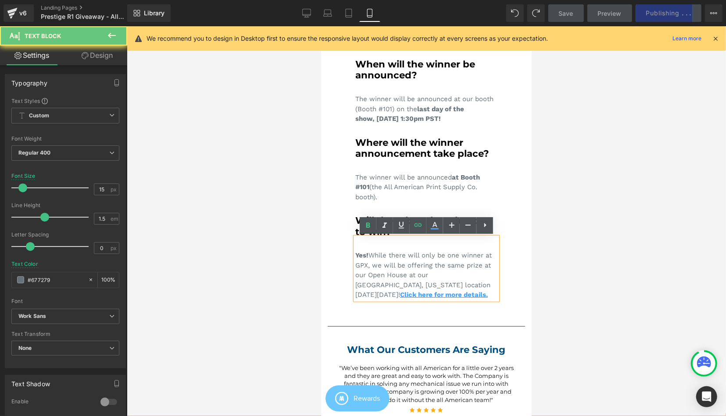
click at [491, 285] on div "Yes! While there will only be one winner at GPX, we will be offering the same p…" at bounding box center [426, 268] width 142 height 63
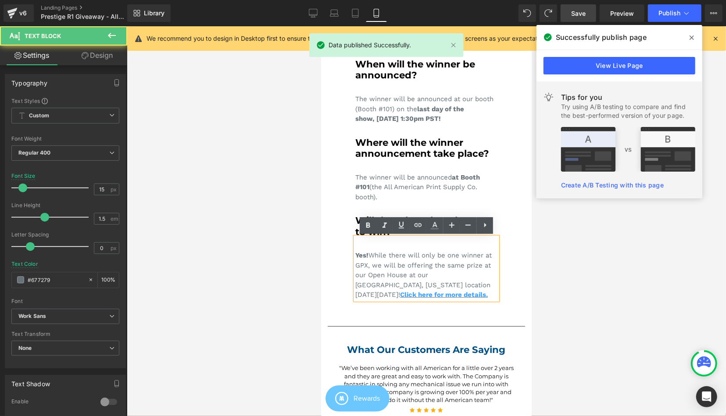
click at [463, 265] on div "Yes! While there will only be one winner at GPX, we will be offering the same p…" at bounding box center [426, 268] width 142 height 63
drag, startPoint x: 423, startPoint y: 260, endPoint x: 395, endPoint y: 264, distance: 28.3
click at [423, 260] on div "Yes! While there will only be one winner at GPX, we will be offering the same p…" at bounding box center [426, 268] width 142 height 63
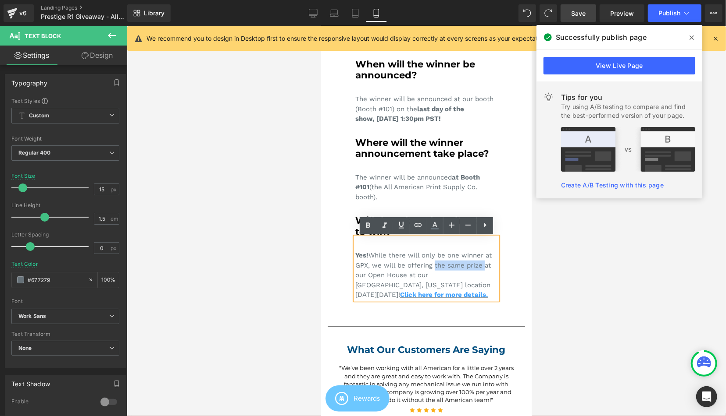
drag, startPoint x: 434, startPoint y: 264, endPoint x: 484, endPoint y: 265, distance: 49.1
click at [484, 265] on div "Yes! While there will only be one winner at GPX, we will be offering the same p…" at bounding box center [426, 268] width 142 height 63
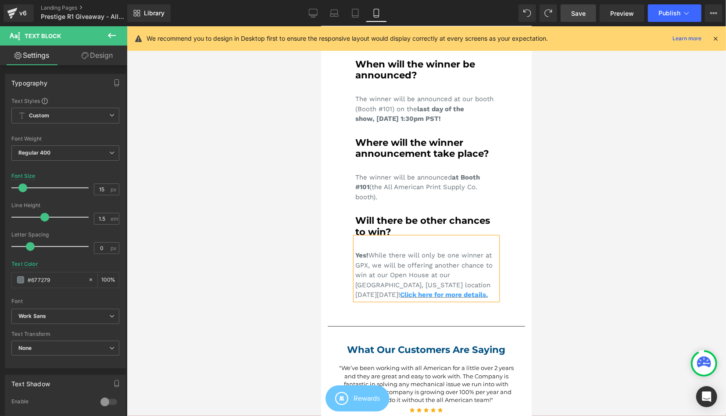
click at [487, 288] on div "Yes! While there will only be one winner at GPX, we will be offering another ch…" at bounding box center [426, 268] width 142 height 63
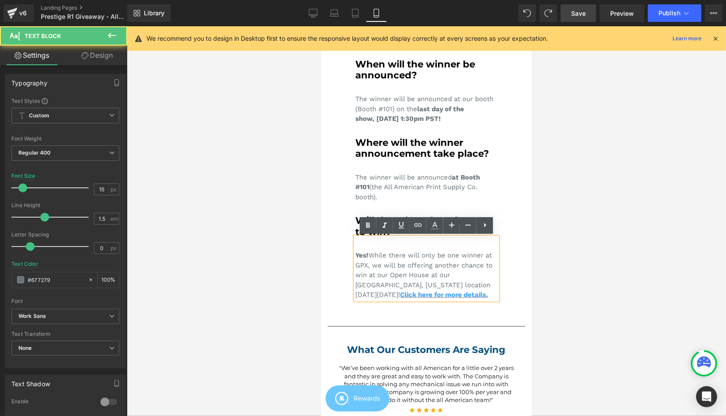
click at [576, 16] on span "Save" at bounding box center [578, 13] width 14 height 9
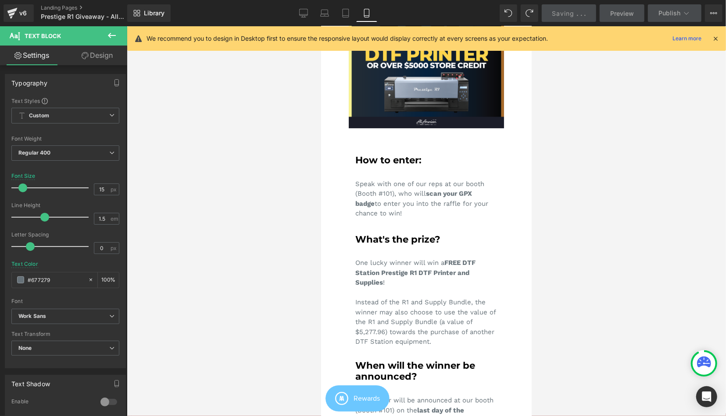
scroll to position [91, 0]
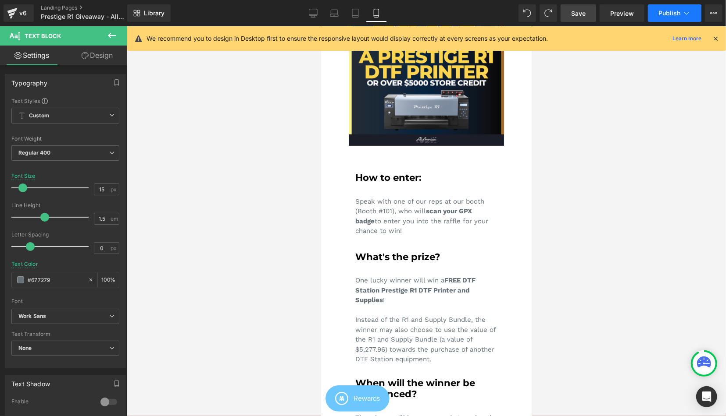
click at [664, 20] on button "Publish" at bounding box center [673, 13] width 53 height 18
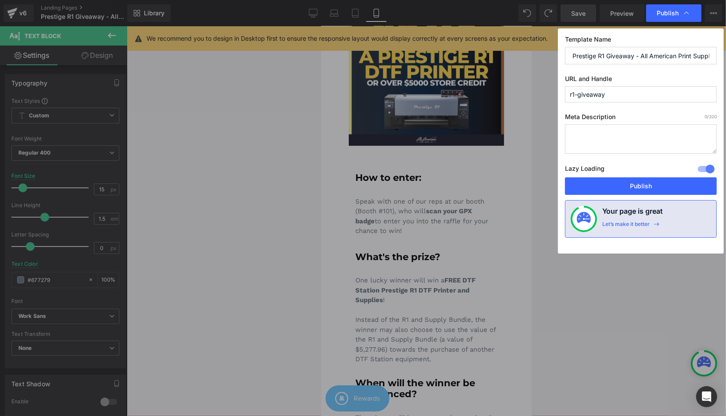
click at [616, 187] on button "Publish" at bounding box center [641, 187] width 152 height 18
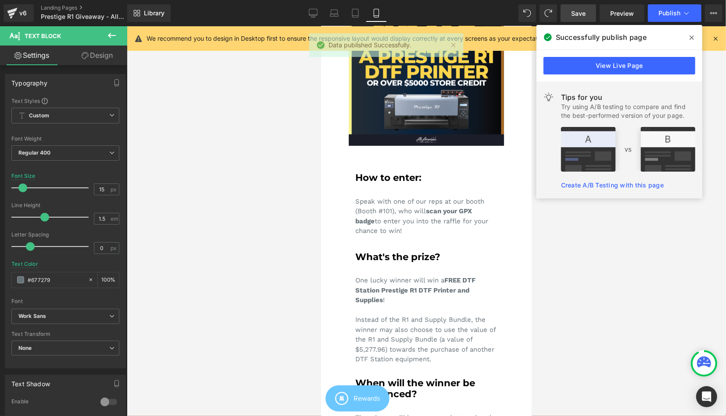
click at [724, 295] on div at bounding box center [426, 221] width 599 height 390
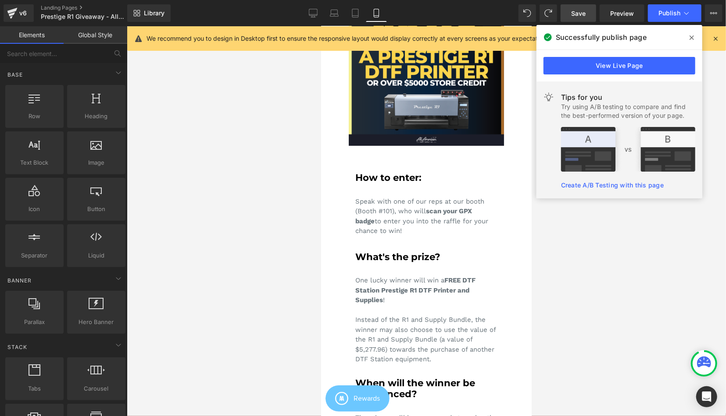
click at [634, 63] on link "View Live Page" at bounding box center [619, 66] width 152 height 18
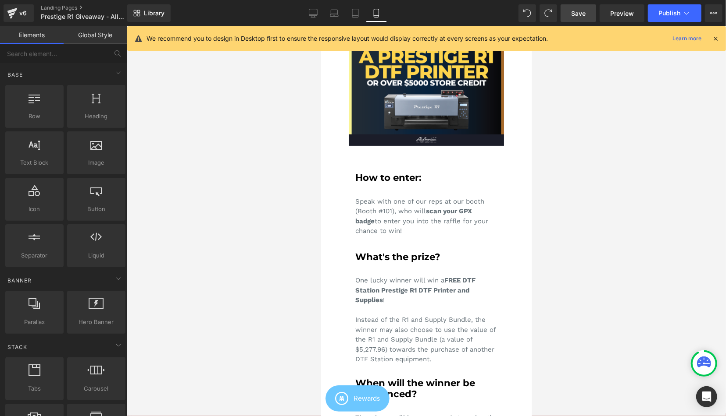
drag, startPoint x: 600, startPoint y: 133, endPoint x: 593, endPoint y: 133, distance: 6.6
click at [599, 133] on div at bounding box center [426, 221] width 599 height 390
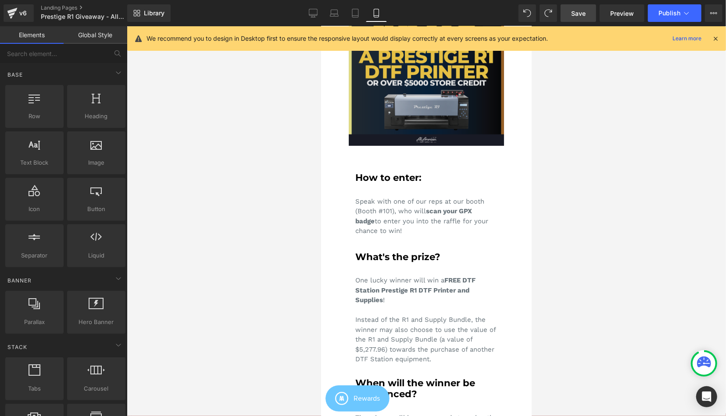
scroll to position [0, 0]
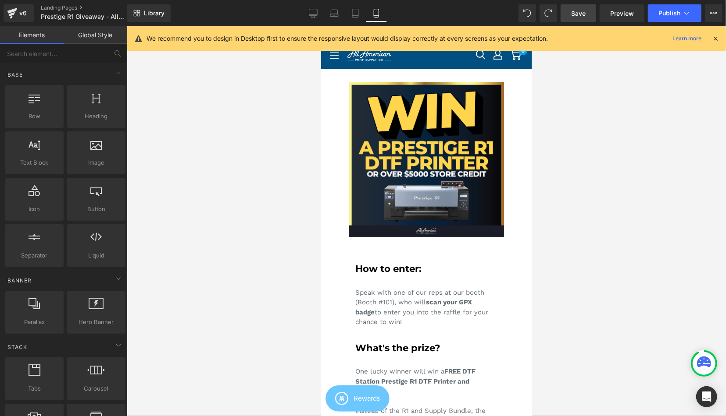
drag, startPoint x: 299, startPoint y: 106, endPoint x: 292, endPoint y: 107, distance: 7.1
click at [299, 106] on div at bounding box center [426, 221] width 599 height 390
click at [50, 7] on link "Landing Pages" at bounding box center [91, 7] width 101 height 7
